Goal: Task Accomplishment & Management: Use online tool/utility

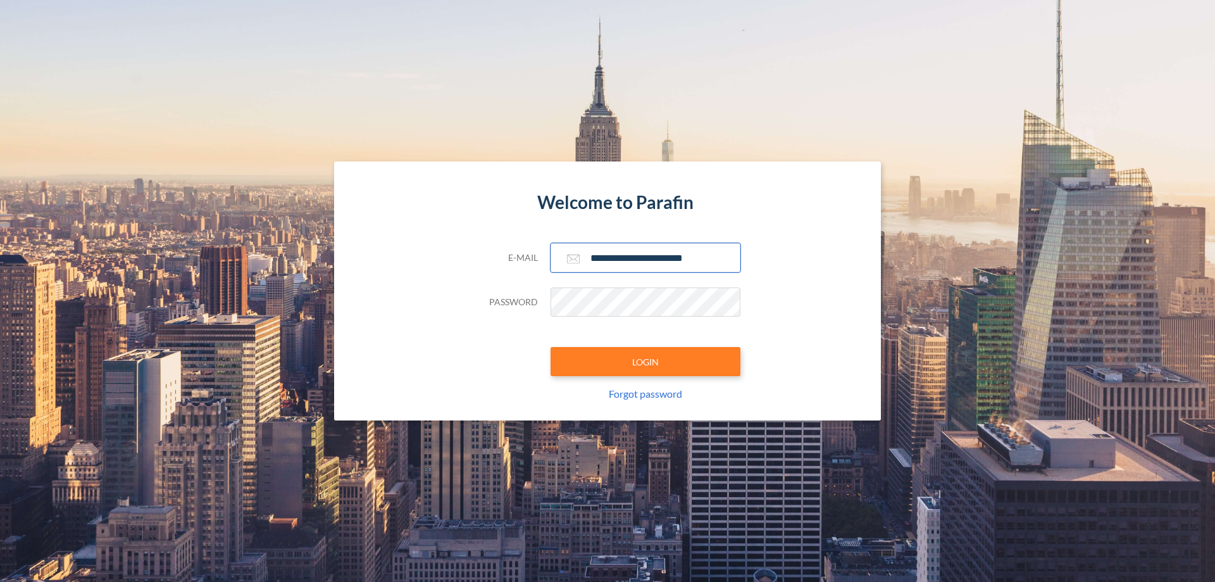
type input "**********"
click at [645, 361] on button "LOGIN" at bounding box center [645, 361] width 190 height 29
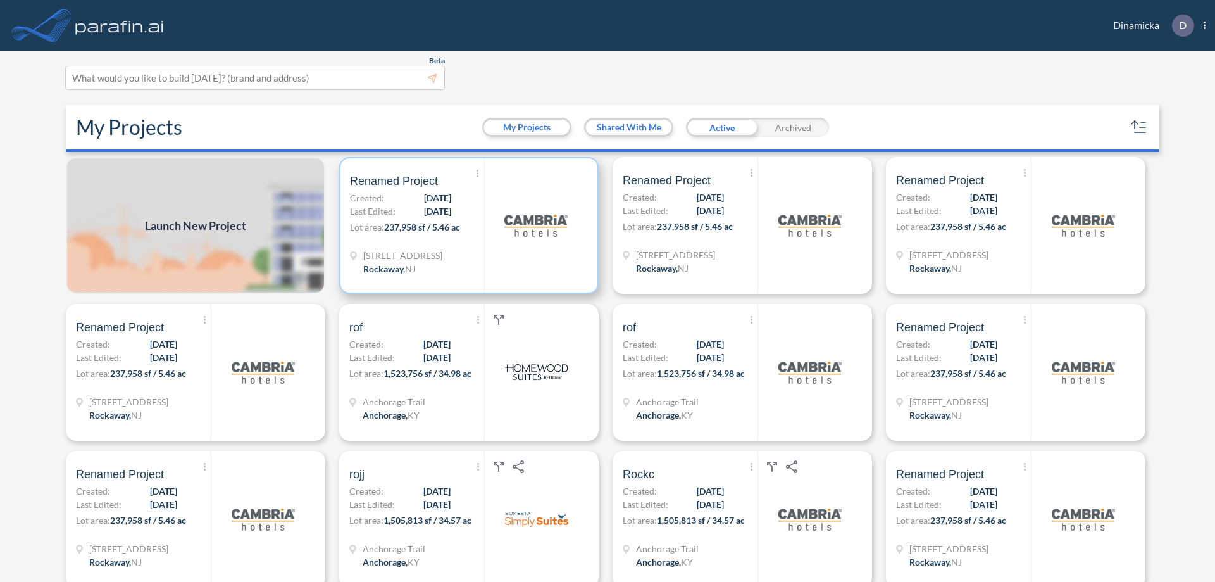
scroll to position [3, 0]
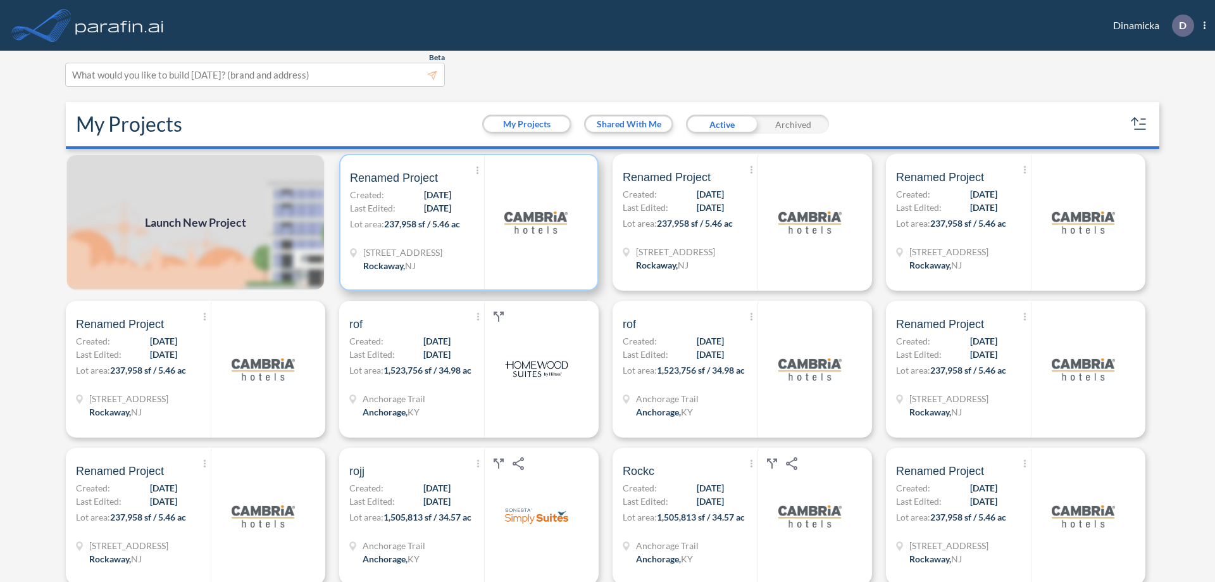
click at [466, 222] on p "Lot area: 237,958 sf / 5.46 ac" at bounding box center [417, 226] width 134 height 18
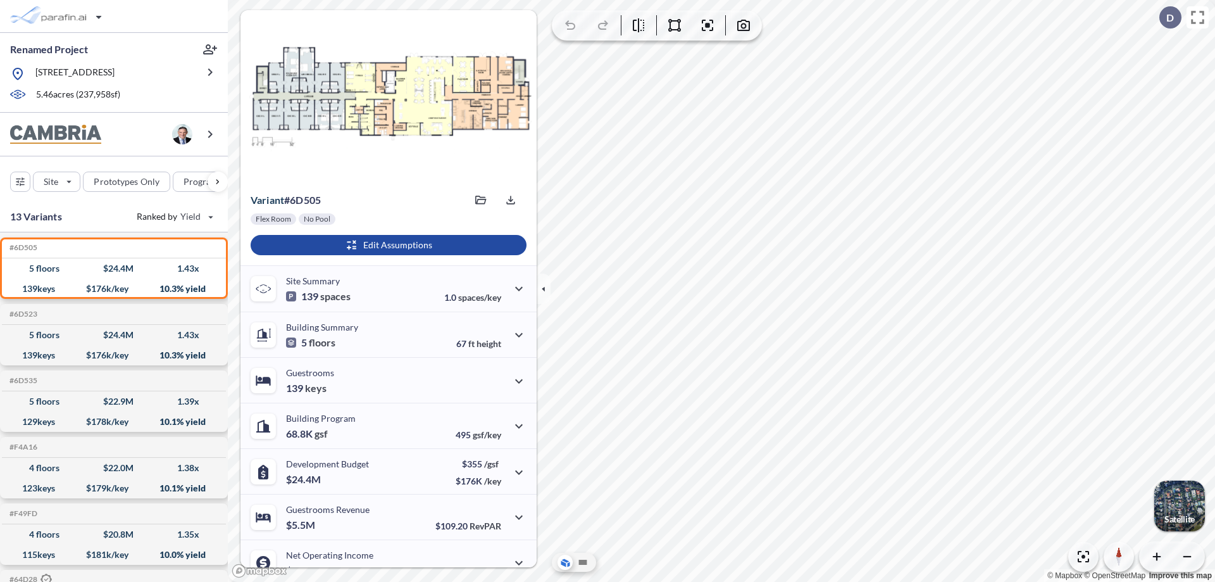
scroll to position [64, 0]
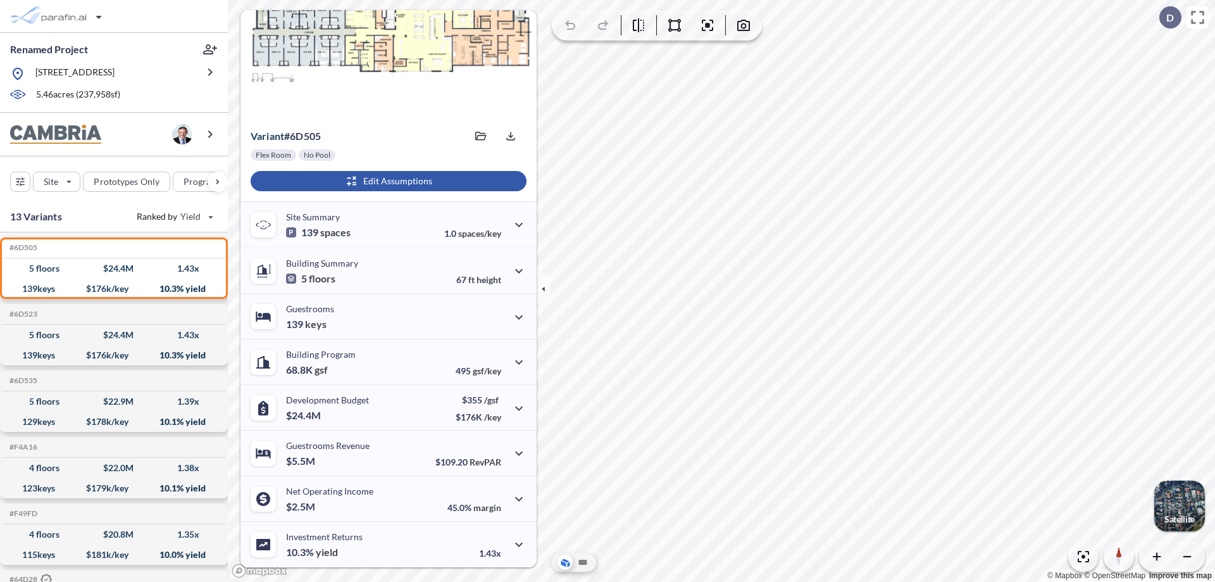
click at [387, 181] on div "button" at bounding box center [389, 181] width 276 height 20
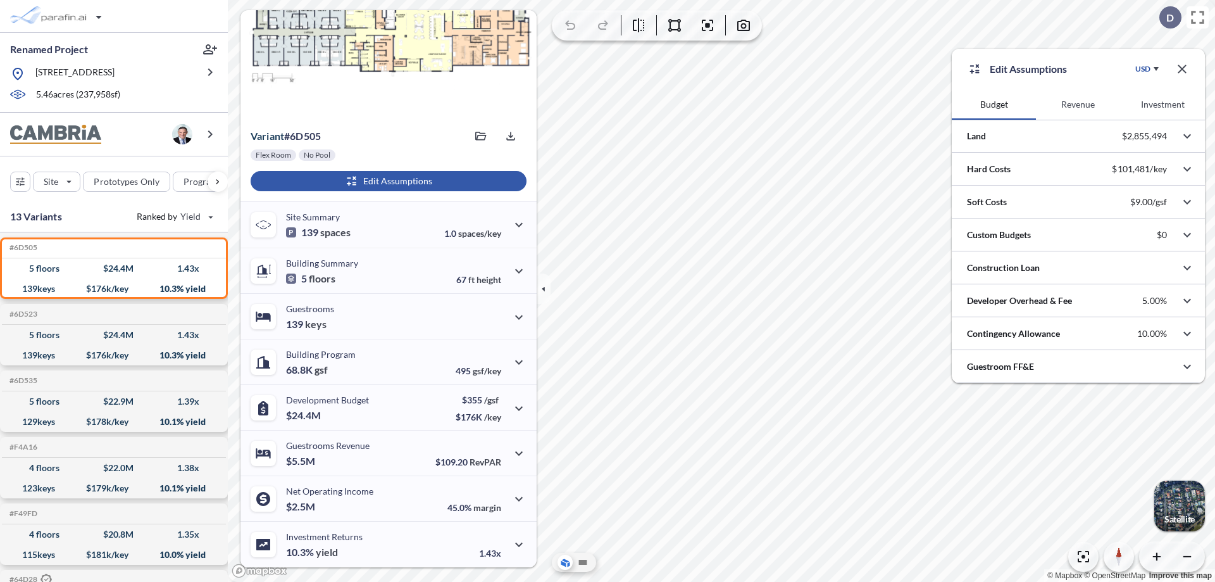
click at [1078, 104] on button "Revenue" at bounding box center [1078, 104] width 84 height 30
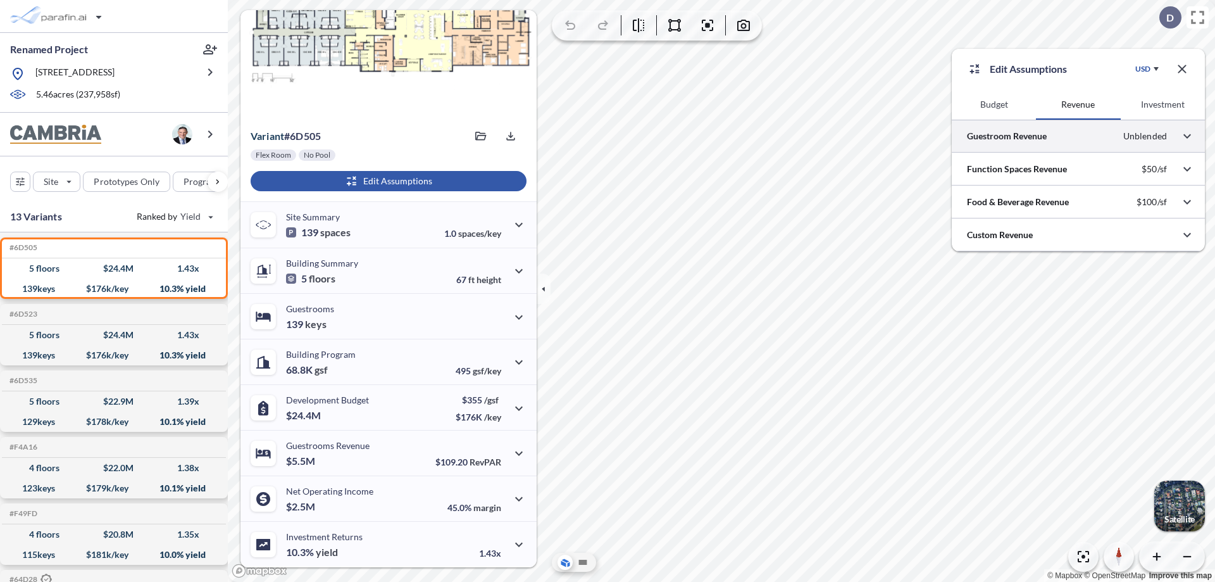
click at [1078, 136] on div at bounding box center [1078, 136] width 253 height 32
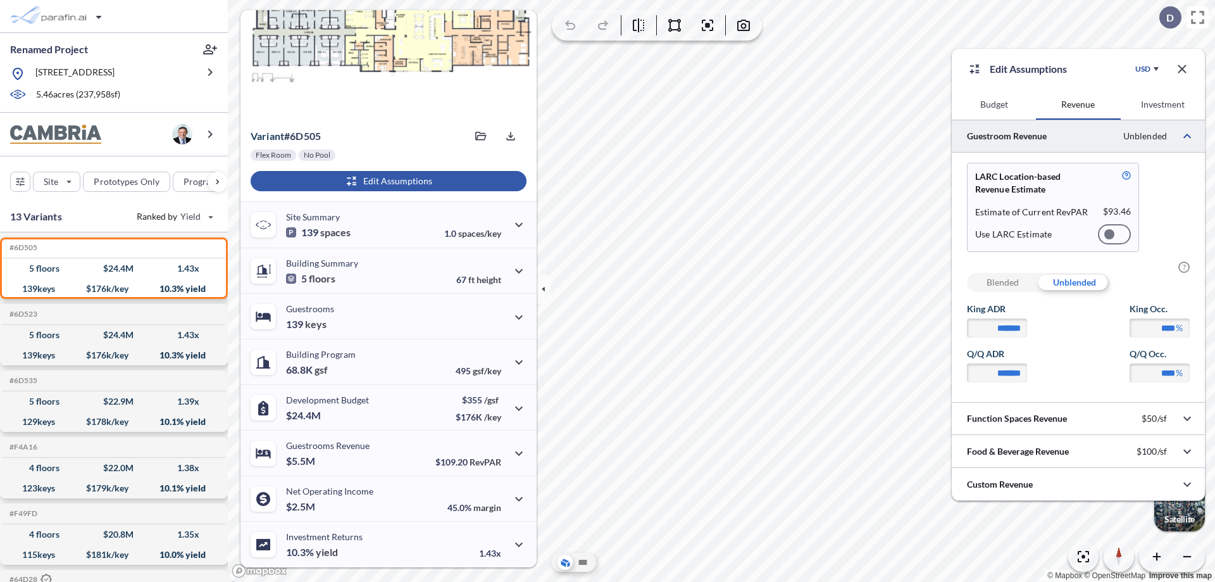
click at [1114, 234] on div at bounding box center [1114, 234] width 33 height 20
